Goal: Information Seeking & Learning: Learn about a topic

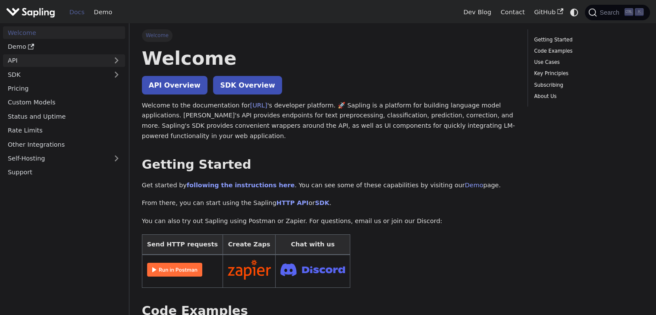
click at [32, 59] on link "API" at bounding box center [55, 60] width 105 height 13
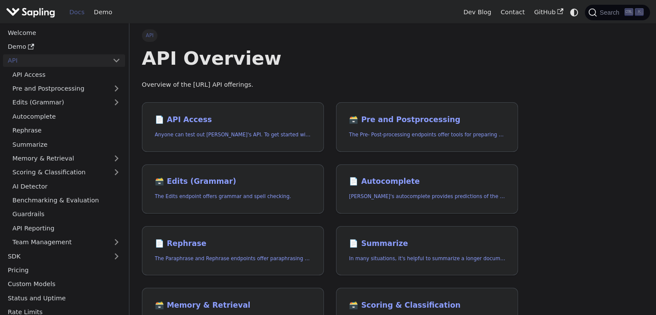
click at [28, 39] on ul "Welcome Demo API API Access Pre and Postprocessing Edits (Grammar) Autocomplete…" at bounding box center [64, 193] width 122 height 334
click at [26, 37] on link "Welcome" at bounding box center [64, 32] width 122 height 13
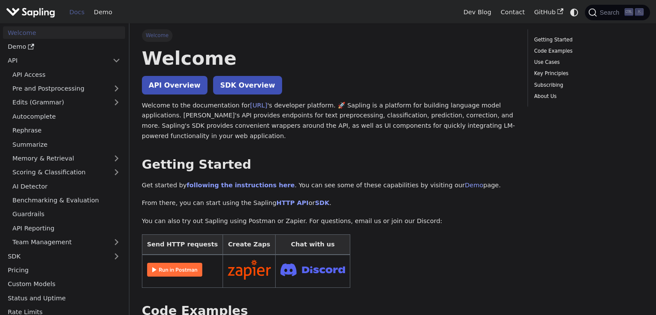
click at [33, 19] on div "Docs Demo" at bounding box center [232, 12] width 453 height 19
click at [31, 7] on img "Main" at bounding box center [30, 12] width 49 height 13
